Goal: Find specific page/section: Find specific page/section

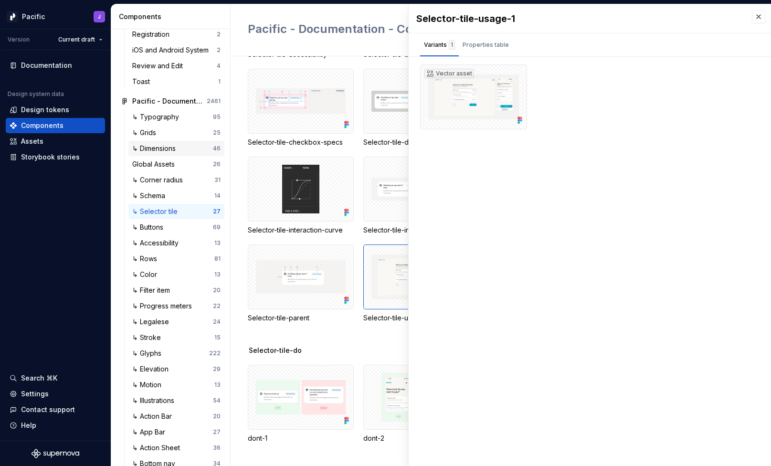
scroll to position [1256, 0]
click at [171, 255] on div "↳ Rows" at bounding box center [173, 257] width 82 height 10
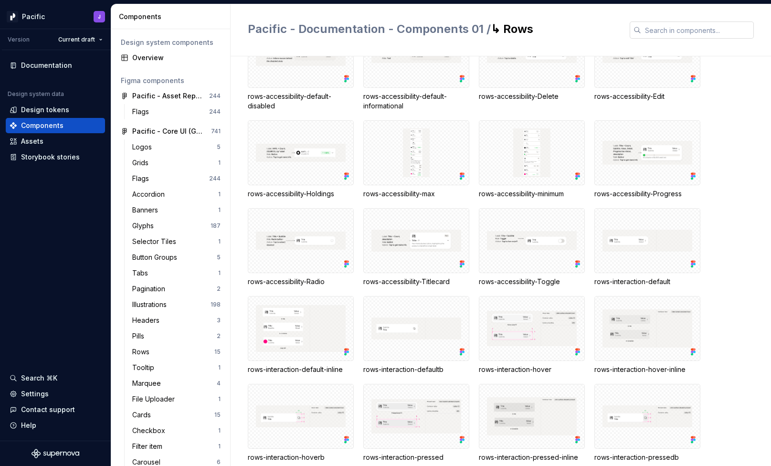
click at [673, 29] on input "text" at bounding box center [697, 29] width 113 height 17
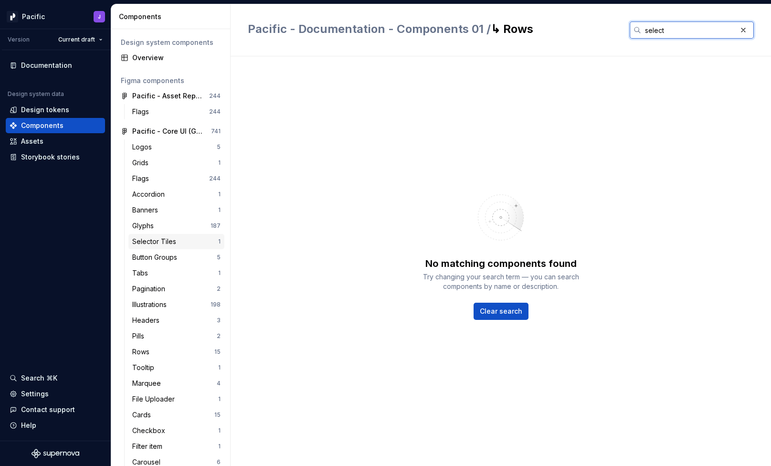
type input "select"
click at [145, 243] on div "Selector Tiles" at bounding box center [156, 242] width 48 height 10
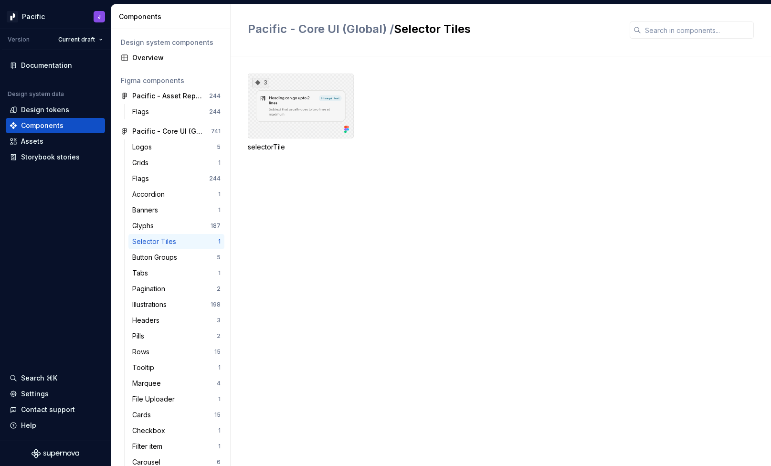
click at [322, 111] on div "3" at bounding box center [301, 106] width 106 height 65
